Goal: Task Accomplishment & Management: Manage account settings

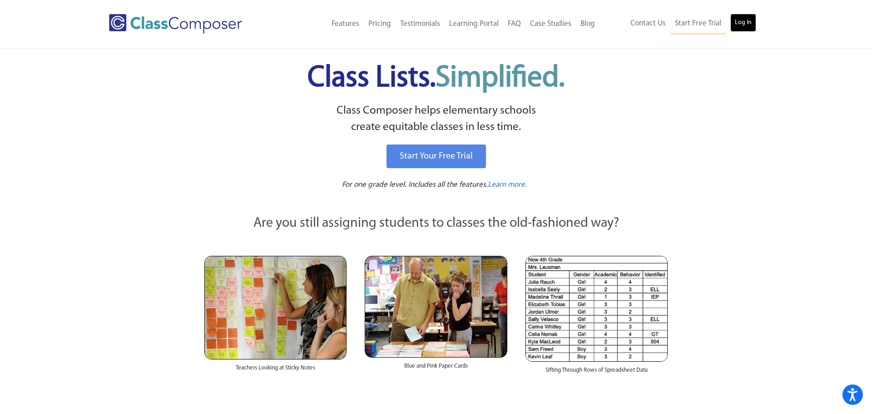
click at [744, 23] on link "Log In" at bounding box center [744, 23] width 26 height 18
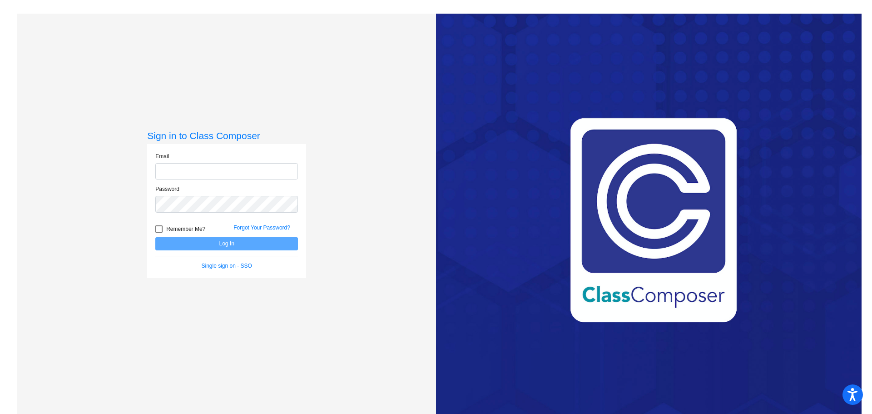
type input "[EMAIL_ADDRESS][DOMAIN_NAME]"
click at [183, 167] on input "[EMAIL_ADDRESS][DOMAIN_NAME]" at bounding box center [226, 171] width 143 height 17
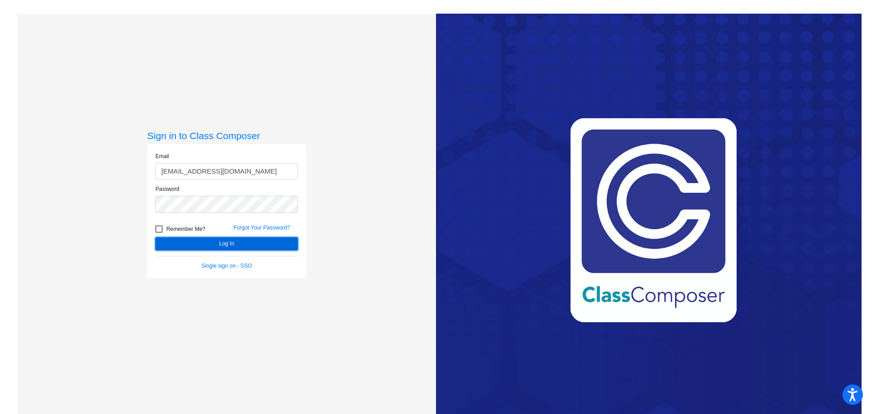
click at [230, 248] on button "Log In" at bounding box center [226, 243] width 143 height 13
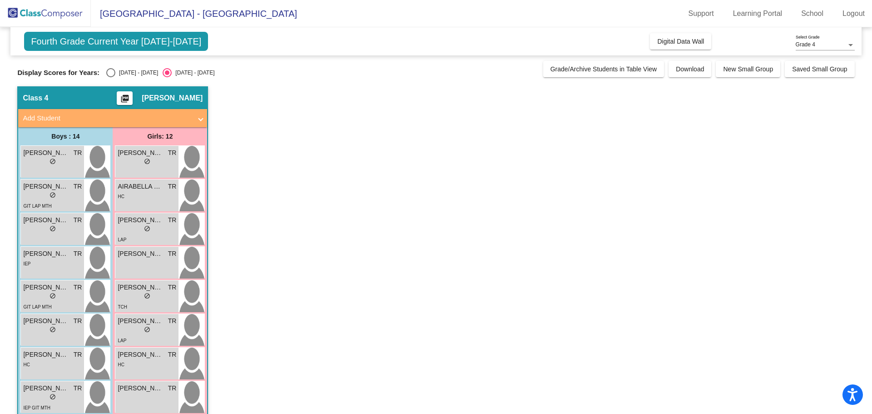
click at [106, 72] on div "Select an option" at bounding box center [110, 72] width 9 height 9
click at [110, 77] on input "[DATE] - [DATE]" at bounding box center [110, 77] width 0 height 0
radio input "true"
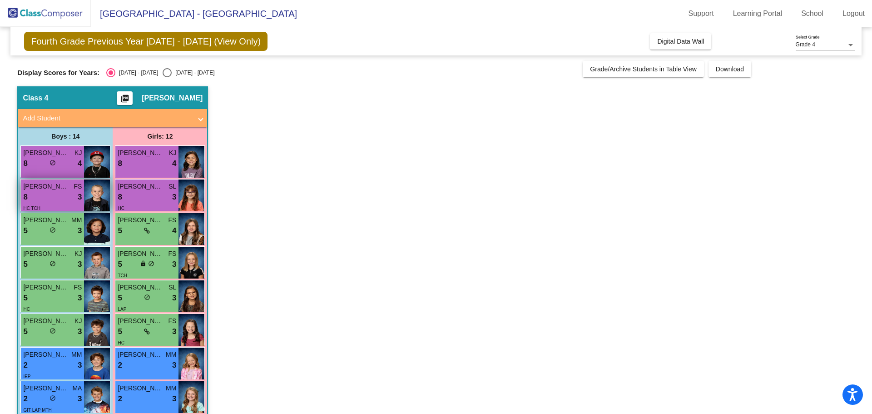
click at [48, 197] on div "8 lock do_not_disturb_alt 3" at bounding box center [52, 197] width 59 height 12
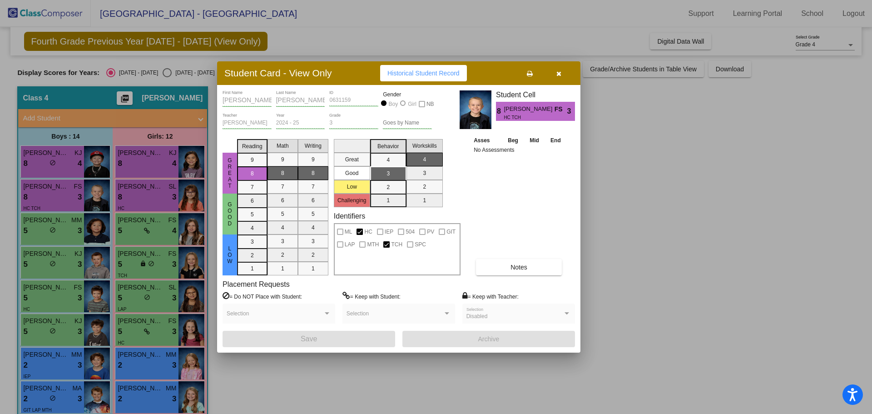
click at [561, 73] on icon "button" at bounding box center [559, 73] width 5 height 6
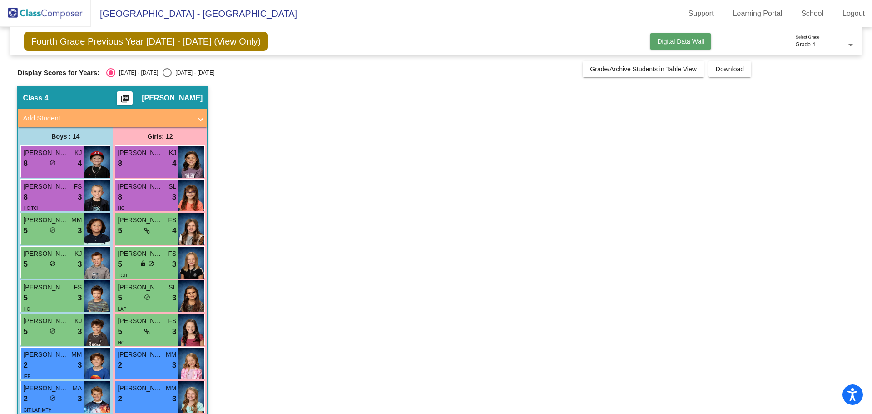
click at [663, 42] on span "Digital Data Wall" at bounding box center [680, 41] width 47 height 7
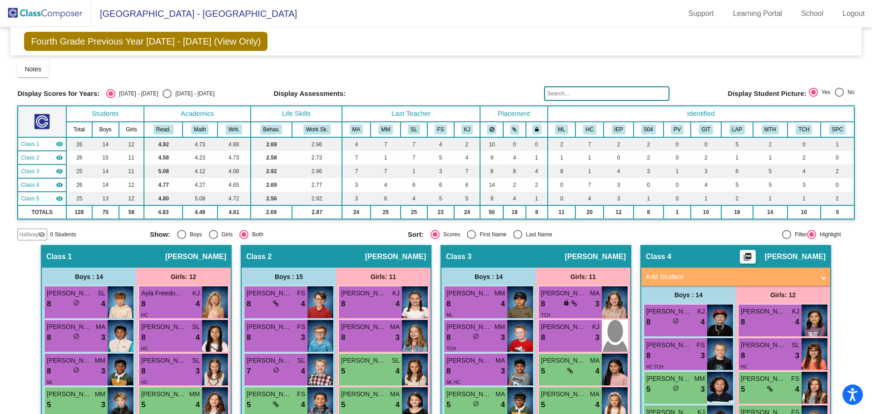
click at [32, 182] on span "Class 4" at bounding box center [30, 185] width 18 height 8
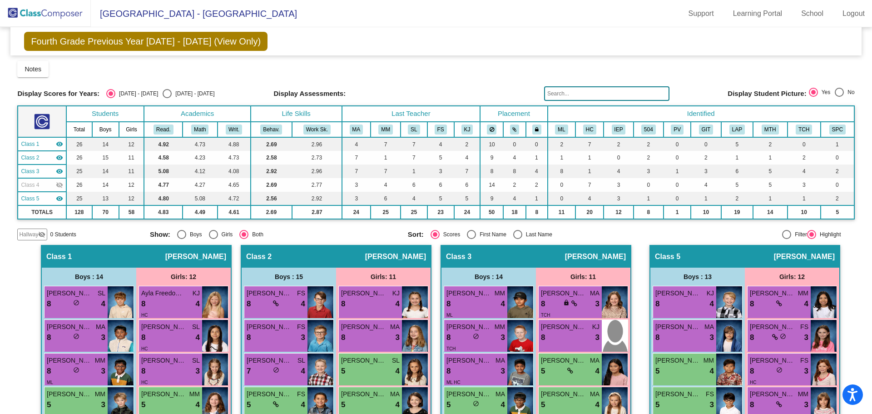
click at [55, 184] on div "Class 4 visibility_off" at bounding box center [42, 185] width 42 height 8
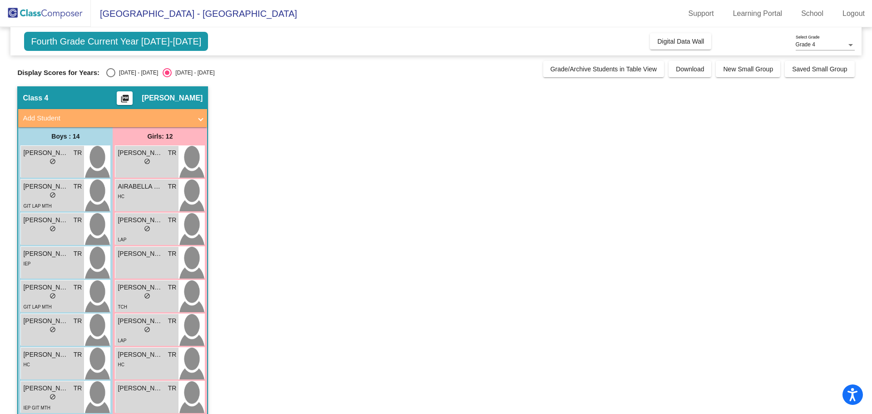
click at [106, 73] on div "Select an option" at bounding box center [110, 72] width 9 height 9
click at [110, 77] on input "[DATE] - [DATE]" at bounding box center [110, 77] width 0 height 0
radio input "true"
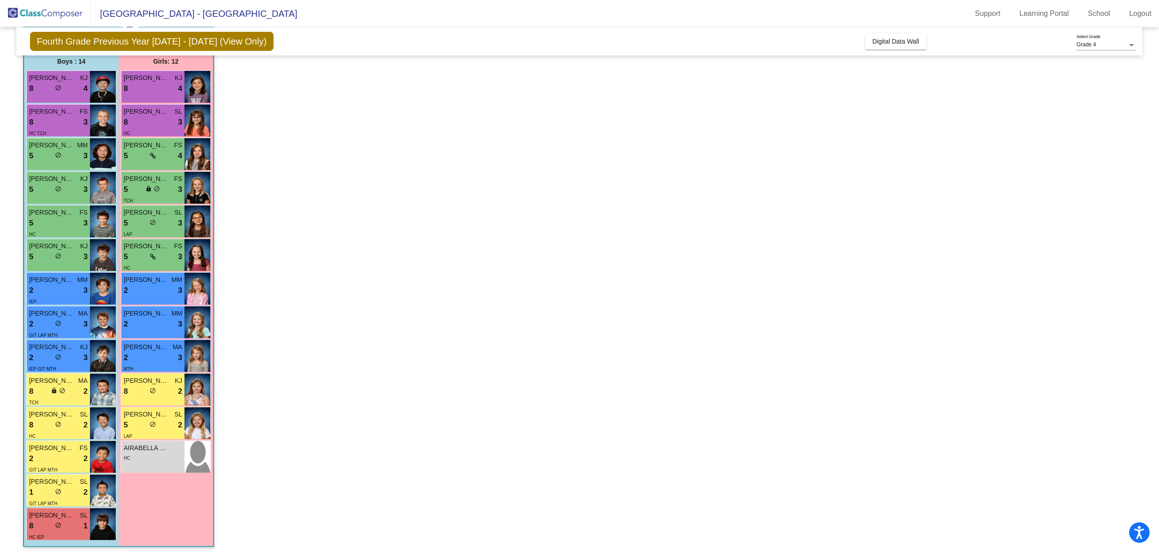
scroll to position [75, 0]
